Goal: Communication & Community: Answer question/provide support

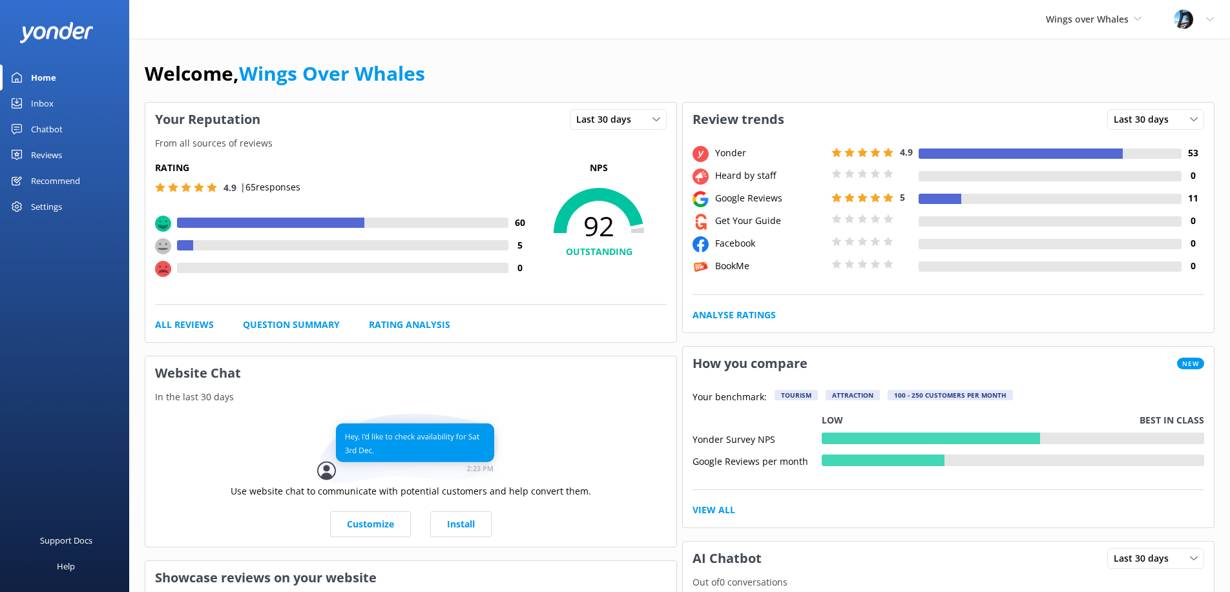
click at [55, 156] on div "Reviews" at bounding box center [46, 155] width 31 height 26
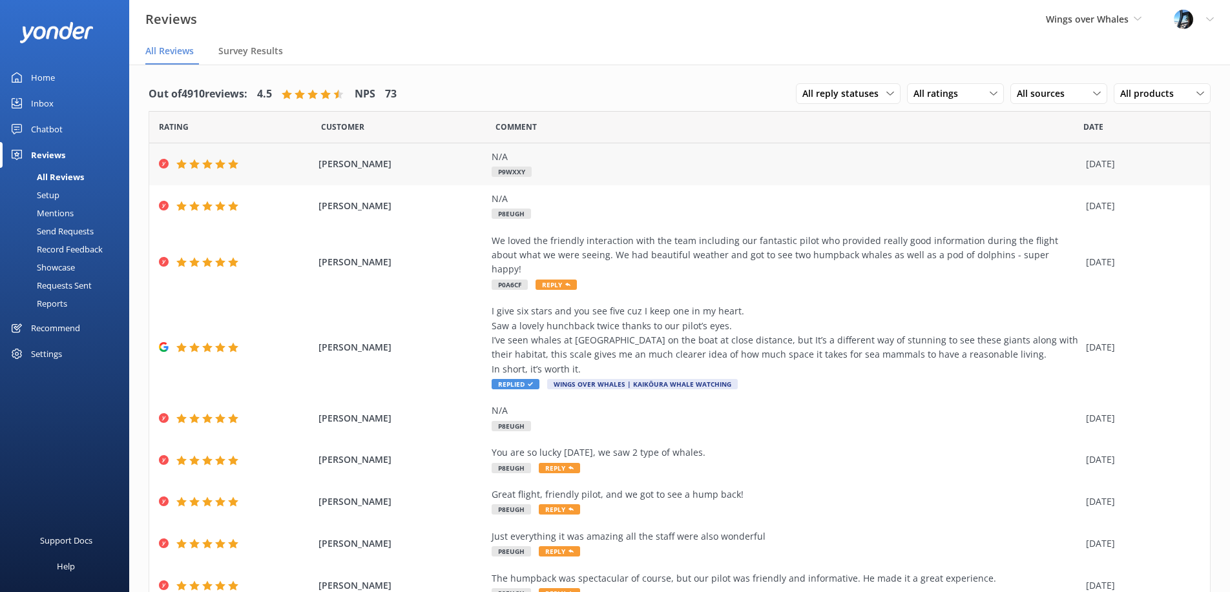
click at [553, 174] on div "N/A P9WXXY" at bounding box center [785, 164] width 588 height 29
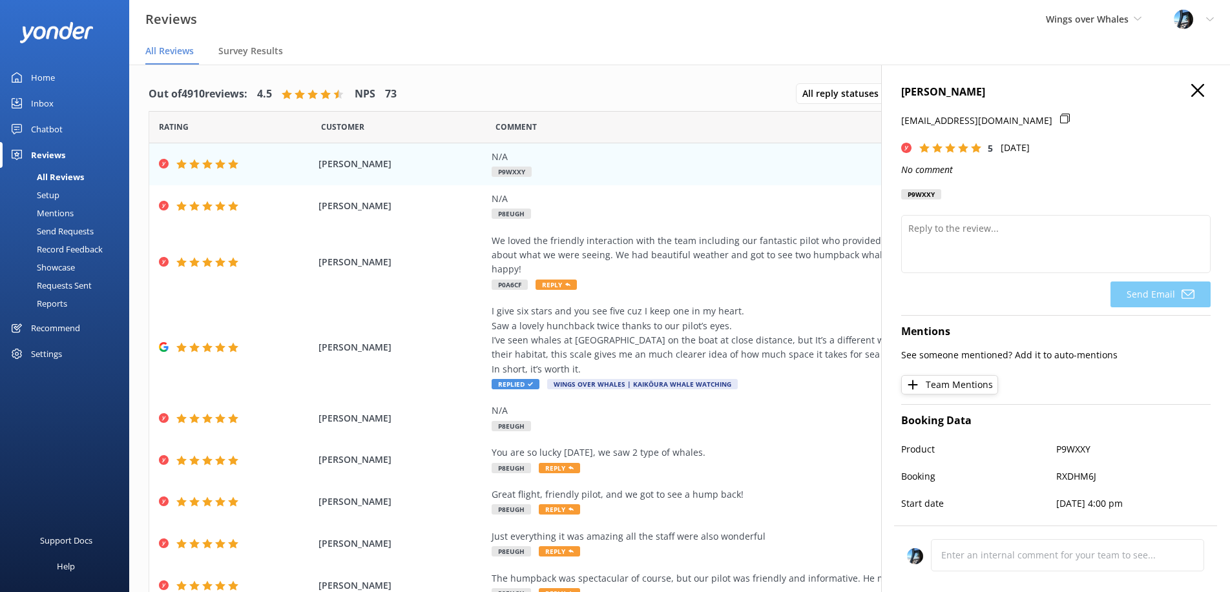
click at [1203, 92] on icon "button" at bounding box center [1197, 90] width 13 height 13
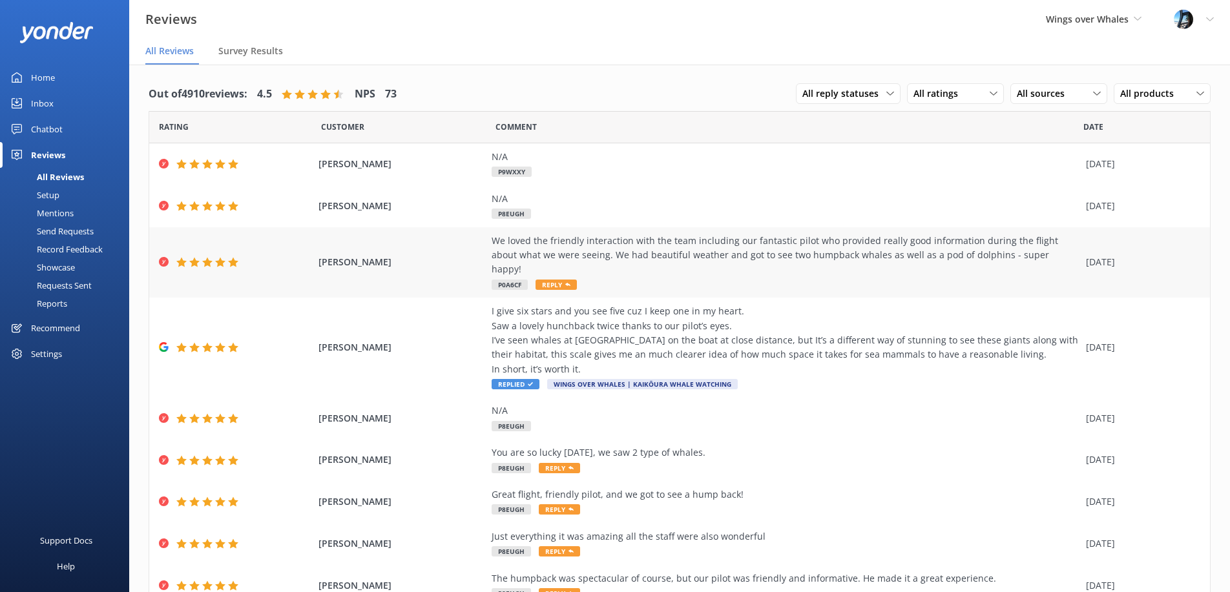
click at [353, 255] on span "[PERSON_NAME]" at bounding box center [401, 262] width 166 height 14
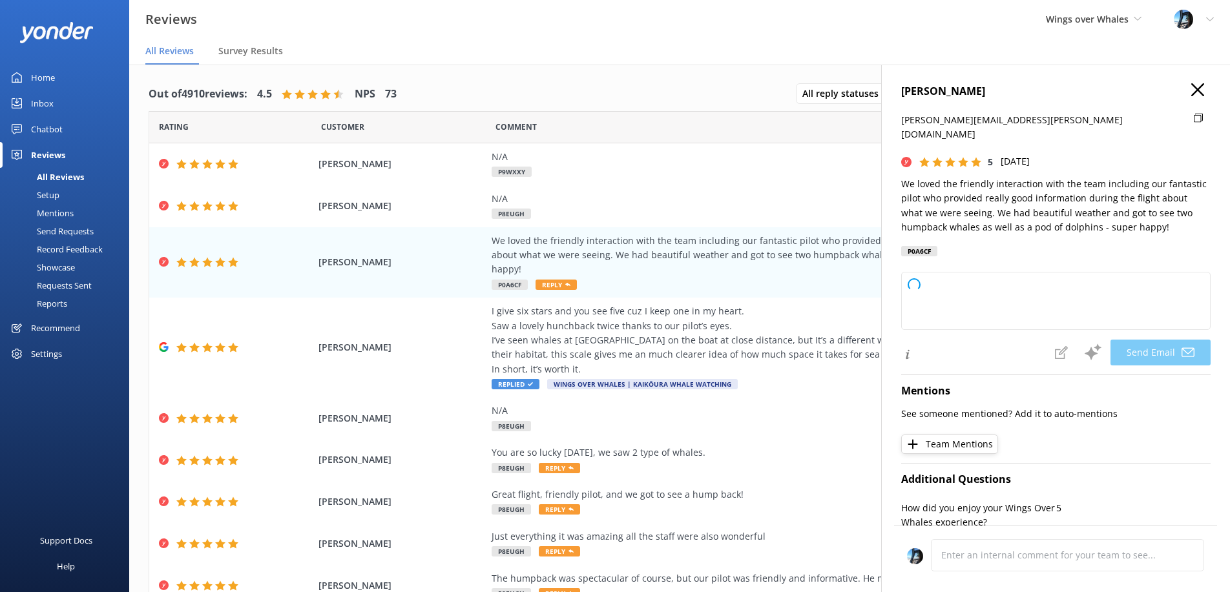
type textarea "Thank you so much, [PERSON_NAME]! We're thrilled you enjoyed your experience wi…"
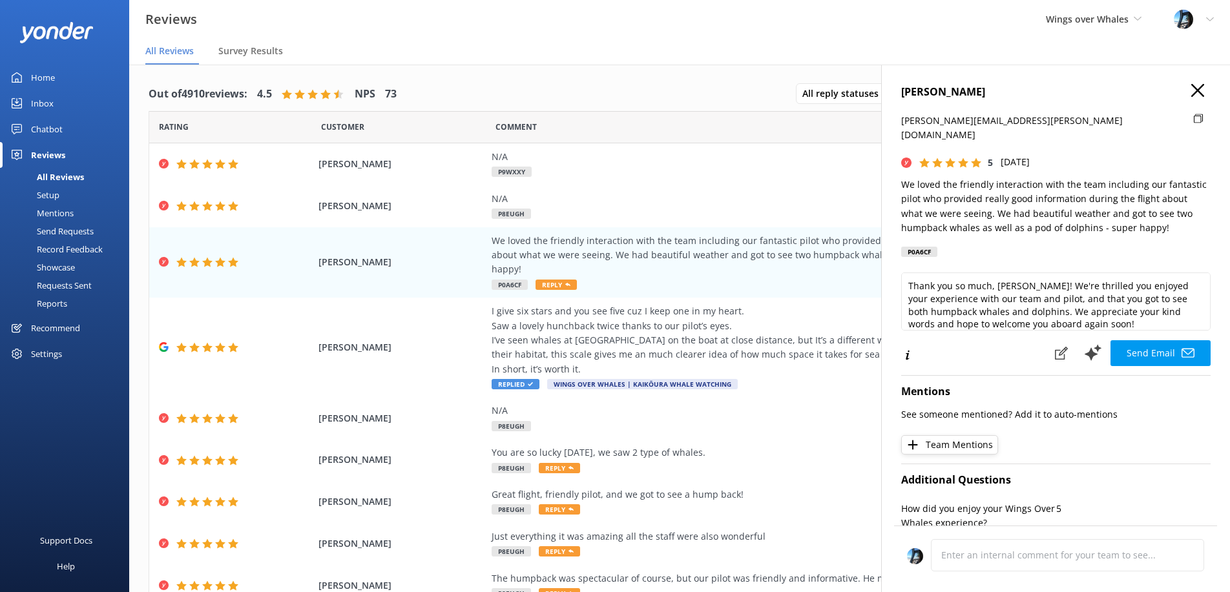
click at [1192, 90] on icon "button" at bounding box center [1197, 90] width 13 height 13
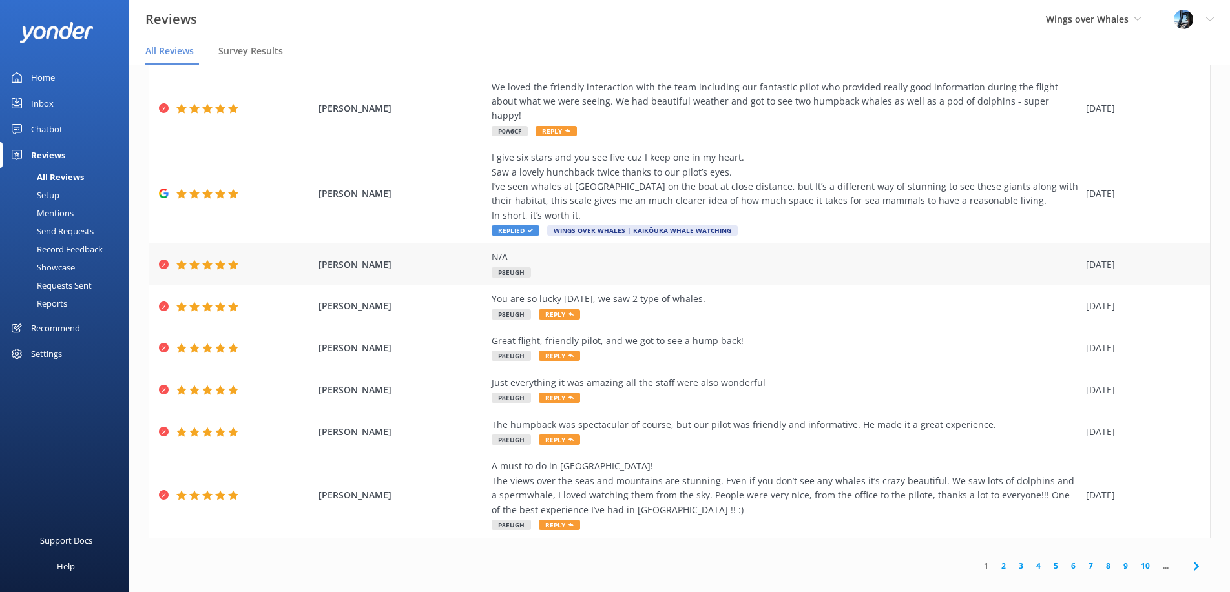
scroll to position [127, 0]
click at [1122, 16] on span "Wings over Whales" at bounding box center [1087, 19] width 83 height 12
click at [1079, 77] on link "South Pacific Helicopters" at bounding box center [1093, 85] width 129 height 31
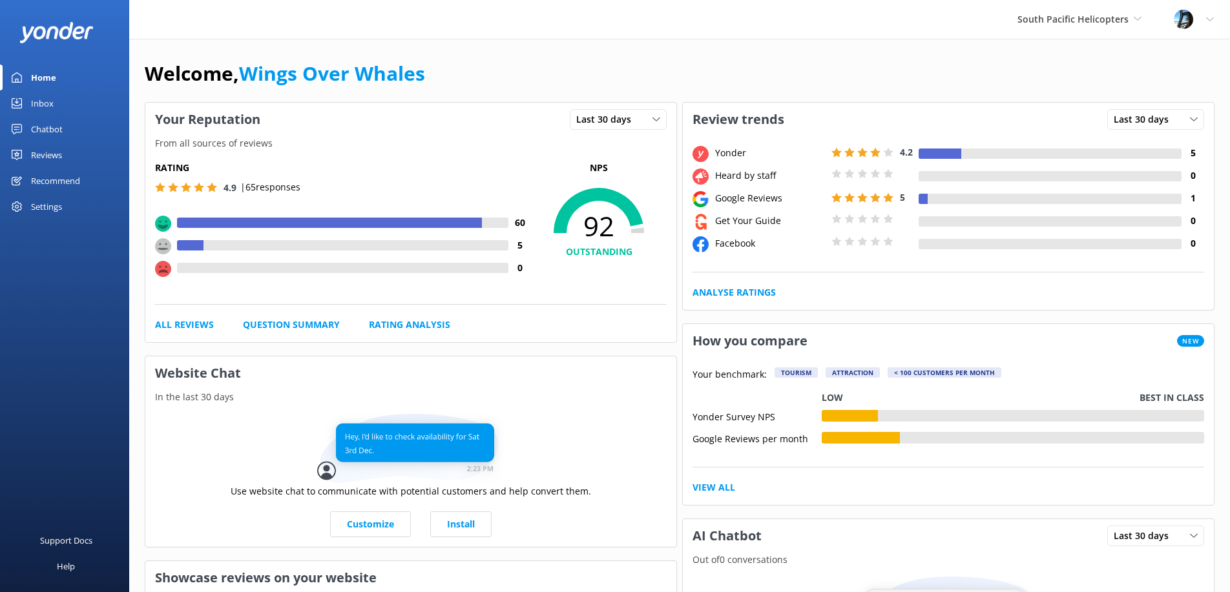
click at [59, 155] on div "Reviews" at bounding box center [46, 155] width 31 height 26
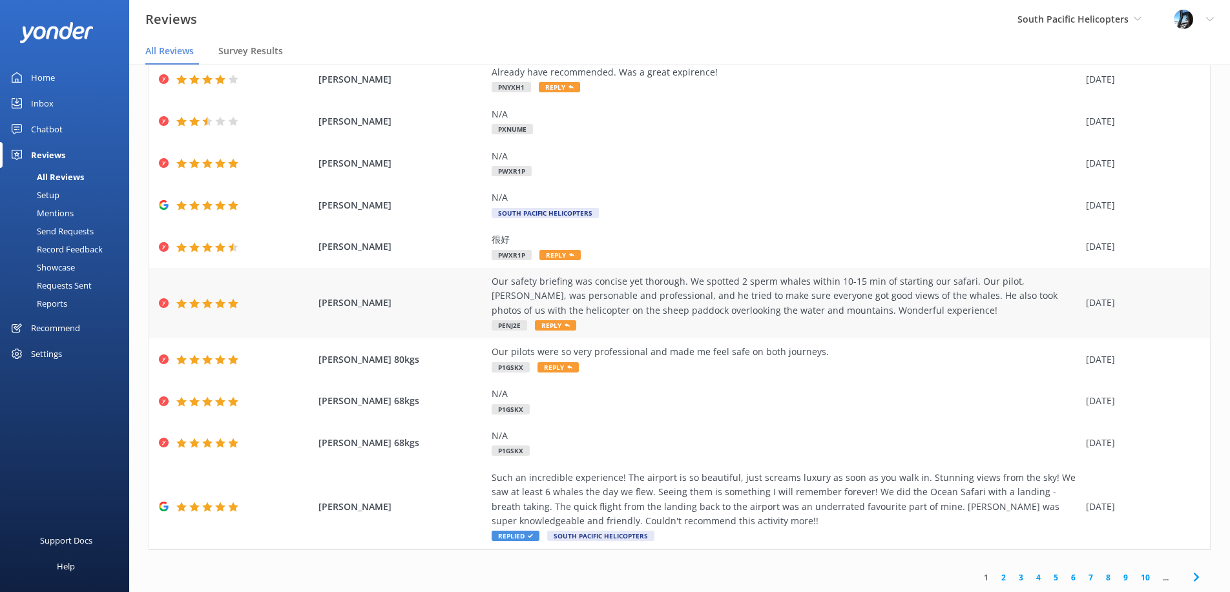
scroll to position [26, 0]
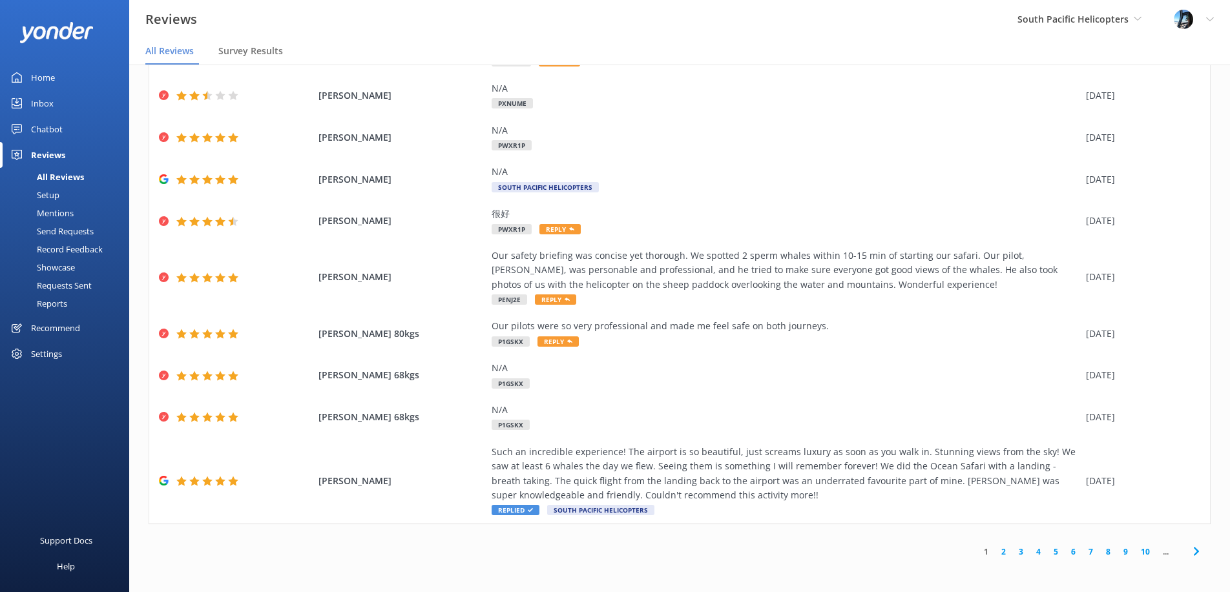
click at [1002, 552] on link "2" at bounding box center [1003, 552] width 17 height 12
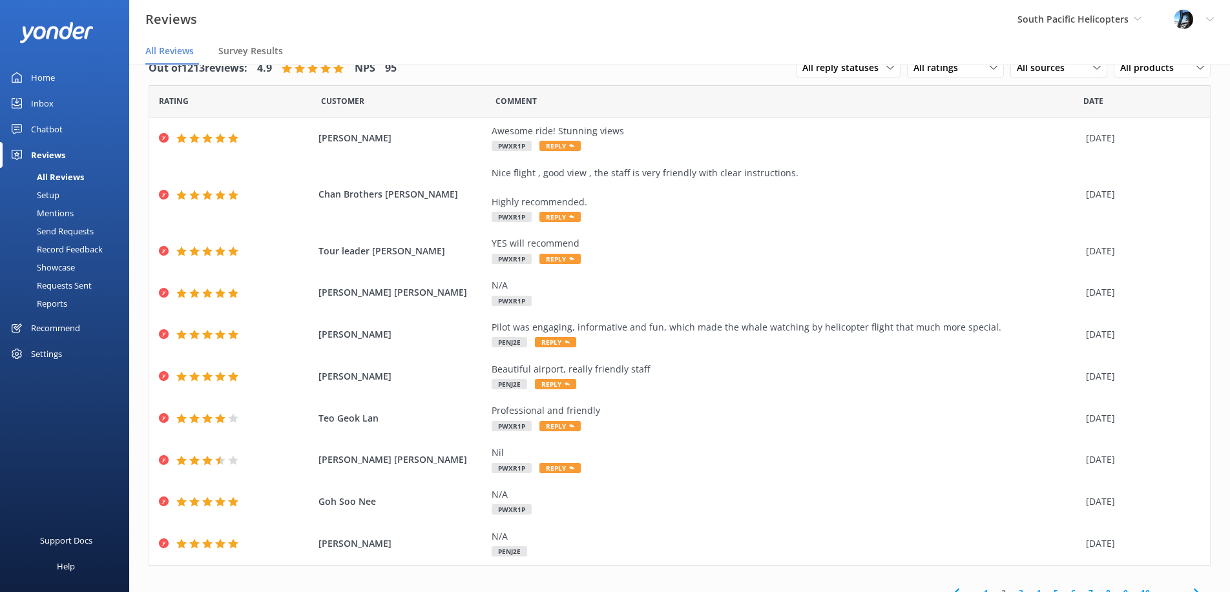
scroll to position [41, 0]
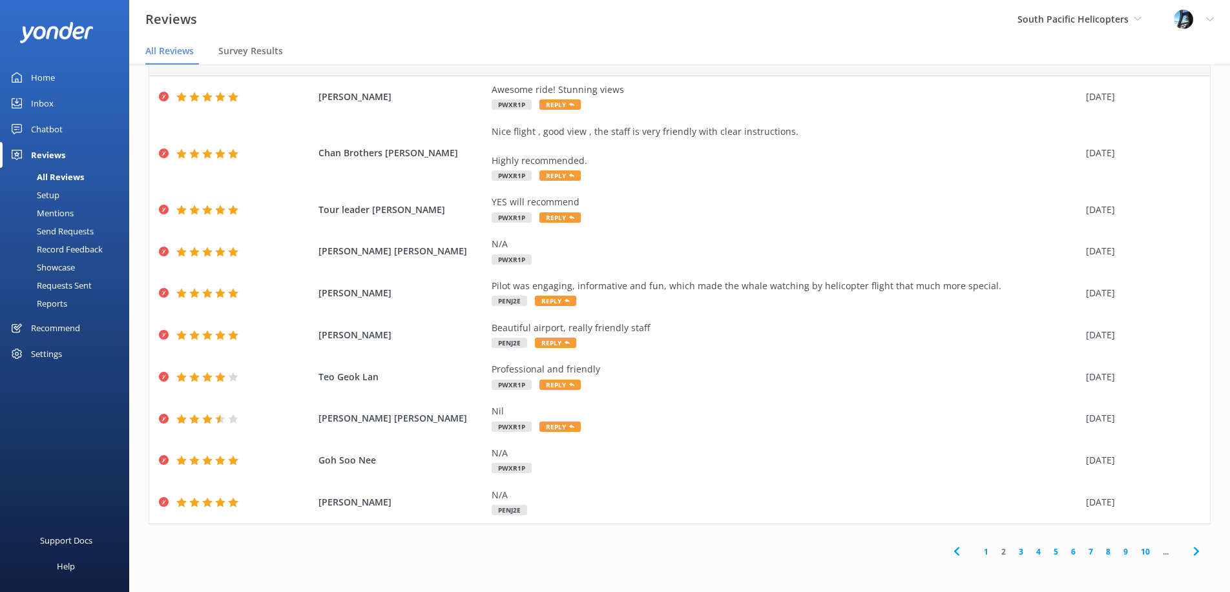
click at [1024, 551] on link "3" at bounding box center [1020, 552] width 17 height 12
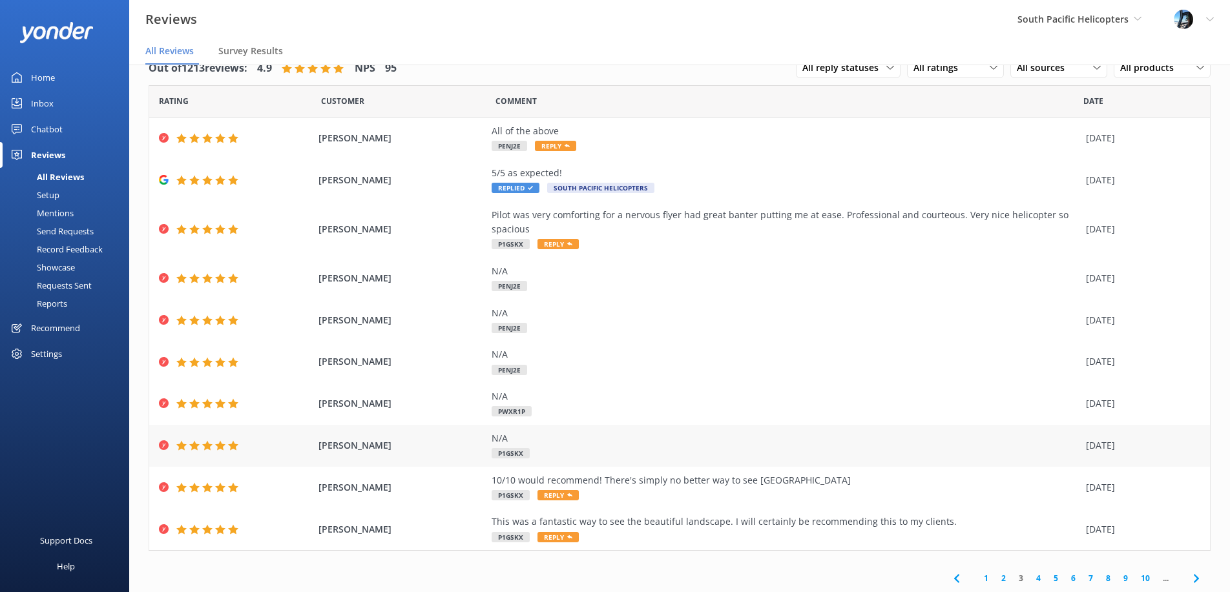
scroll to position [26, 0]
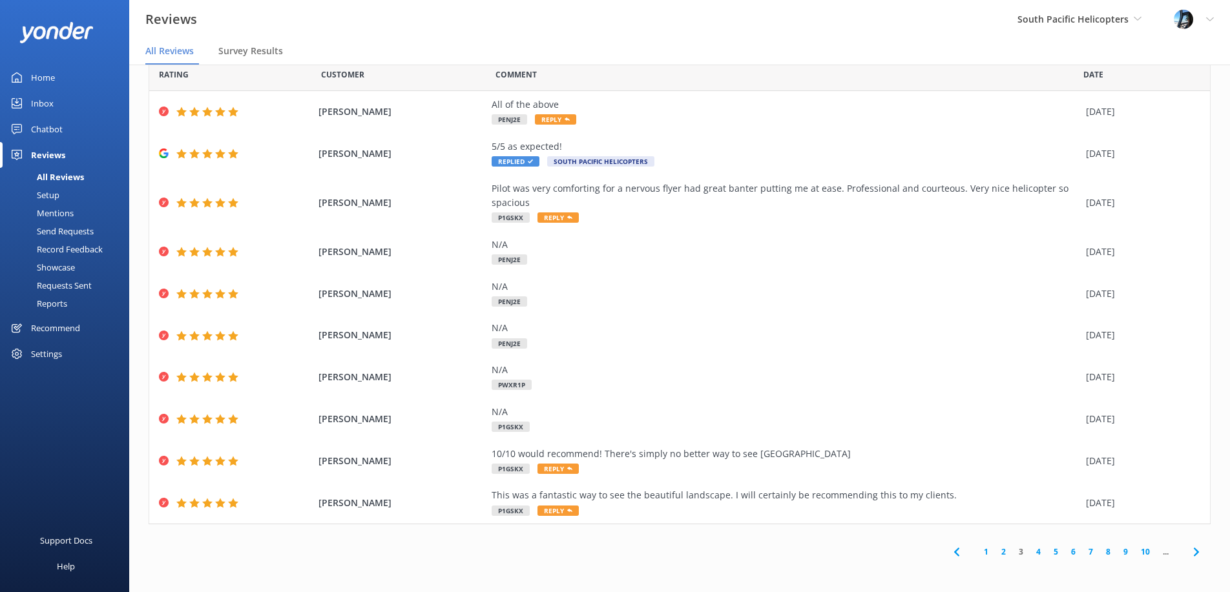
click at [982, 552] on link "1" at bounding box center [985, 552] width 17 height 12
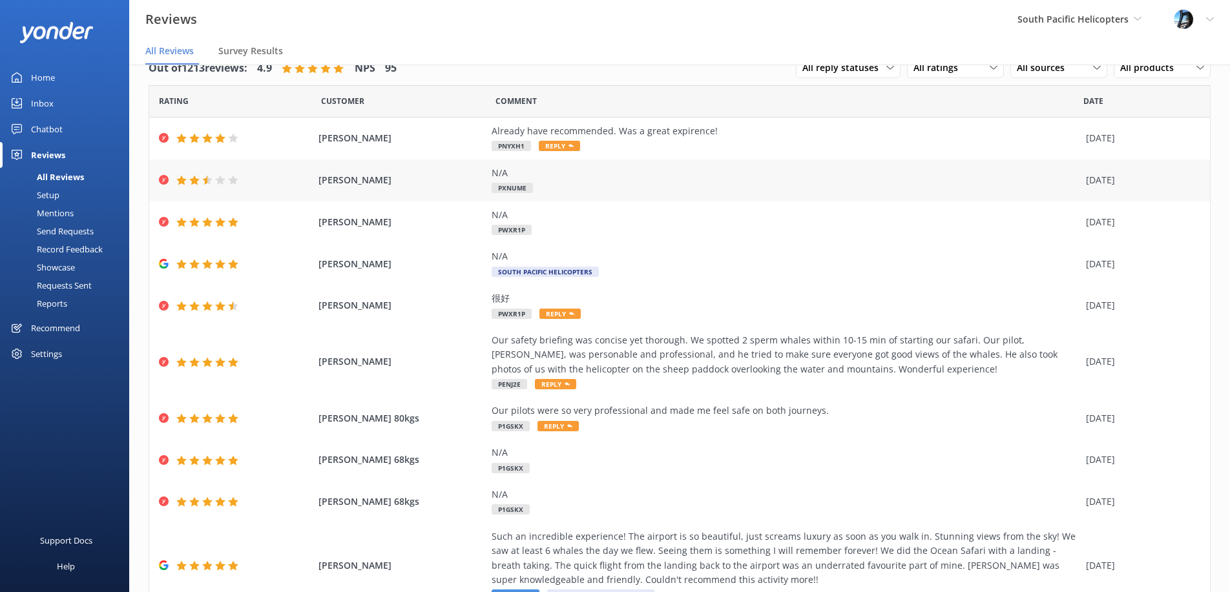
click at [396, 184] on span "[PERSON_NAME]" at bounding box center [401, 180] width 166 height 14
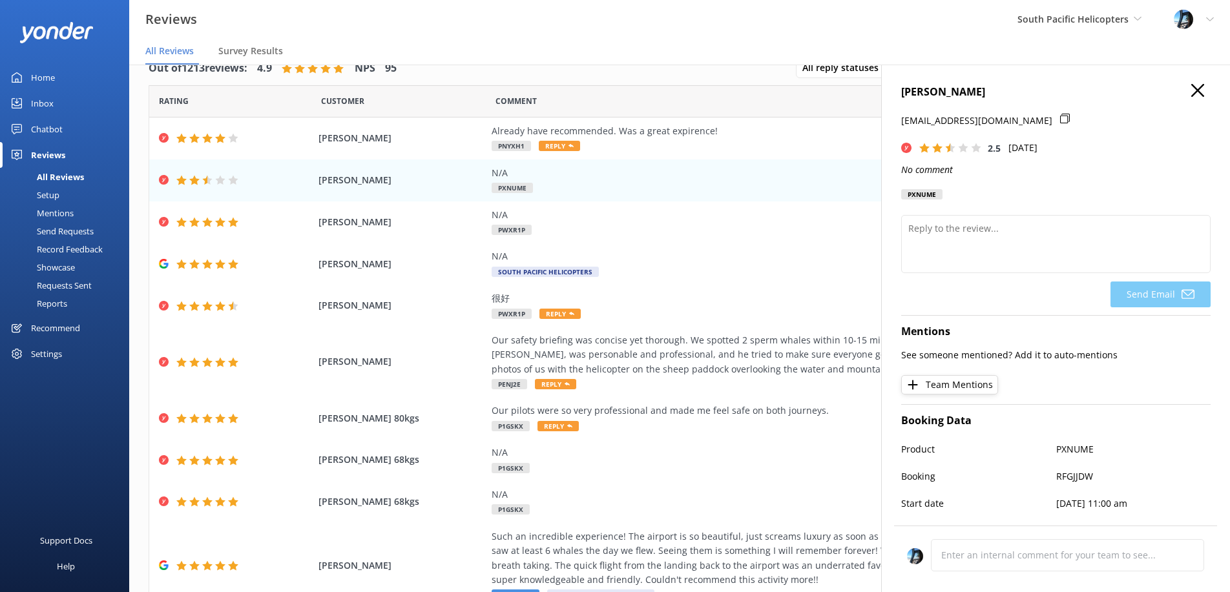
click at [1195, 86] on icon "button" at bounding box center [1197, 90] width 13 height 13
